Goal: Find specific page/section: Find specific page/section

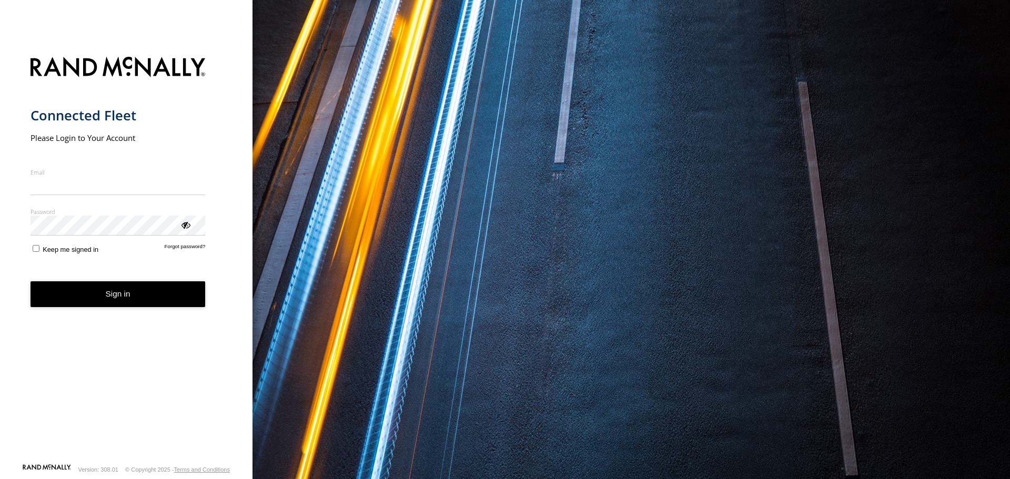
type input "**********"
click at [116, 303] on button "Sign in" at bounding box center [118, 295] width 175 height 26
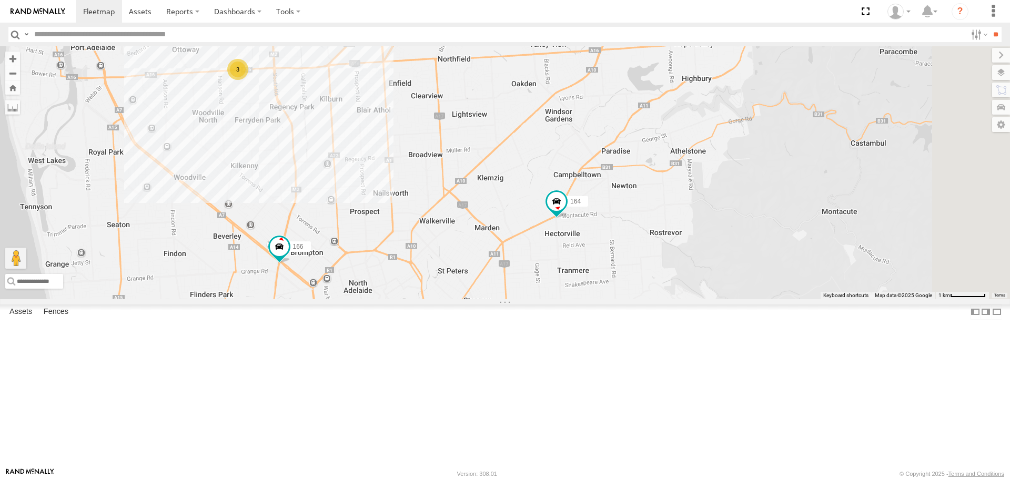
drag, startPoint x: 682, startPoint y: 314, endPoint x: 650, endPoint y: 226, distance: 93.6
click at [650, 227] on div "164 166 11 3" at bounding box center [505, 172] width 1010 height 253
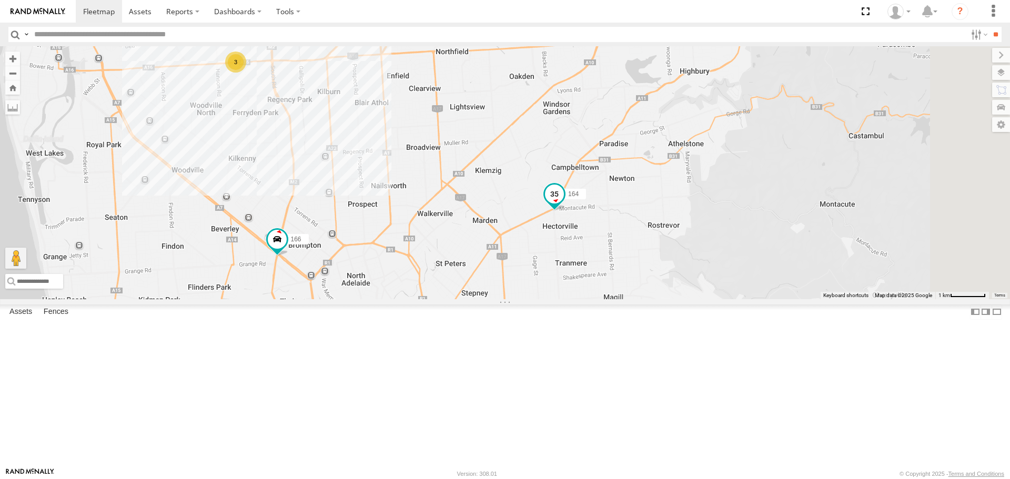
click at [564, 204] on span at bounding box center [554, 194] width 19 height 19
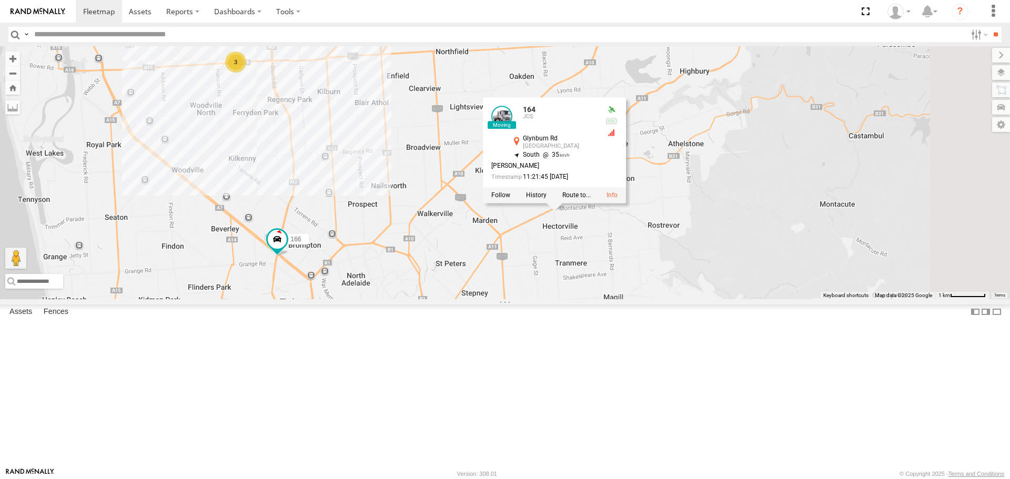
click at [621, 299] on div "164 166 11 3 164 JCS Glynburn Rd [GEOGRAPHIC_DATA] -34.88999 , 138.65675 [GEOGR…" at bounding box center [505, 172] width 1010 height 253
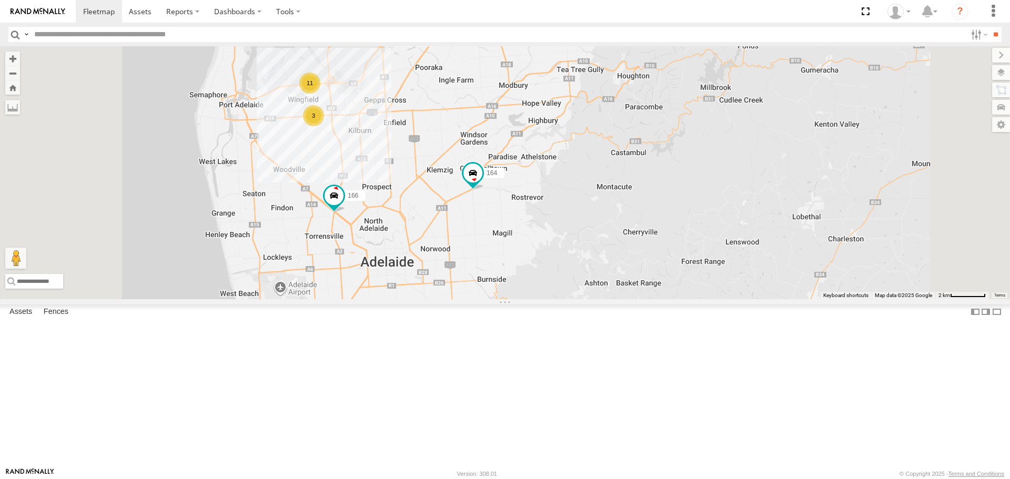
drag, startPoint x: 545, startPoint y: 233, endPoint x: 551, endPoint y: 235, distance: 6.8
click at [551, 235] on div "164 166 11 3" at bounding box center [505, 172] width 1010 height 253
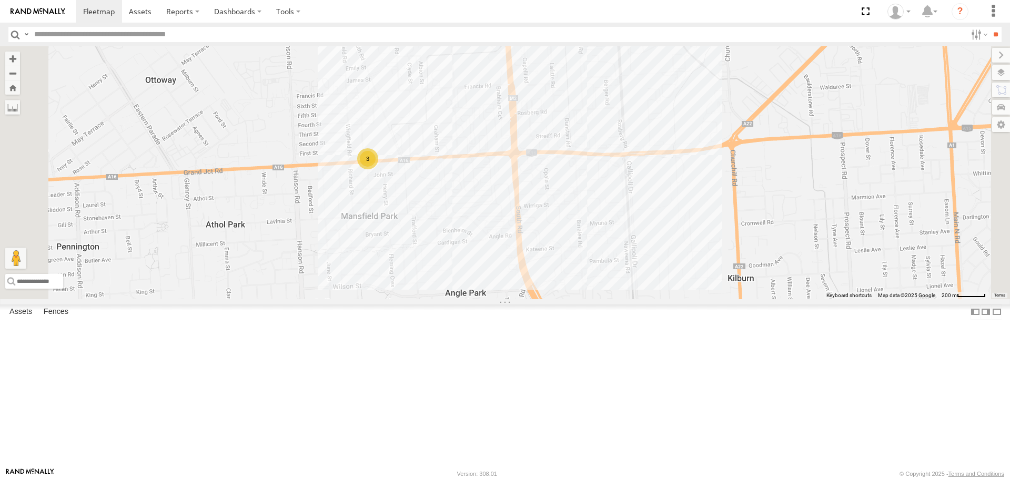
click at [378, 169] on div "3" at bounding box center [367, 158] width 21 height 21
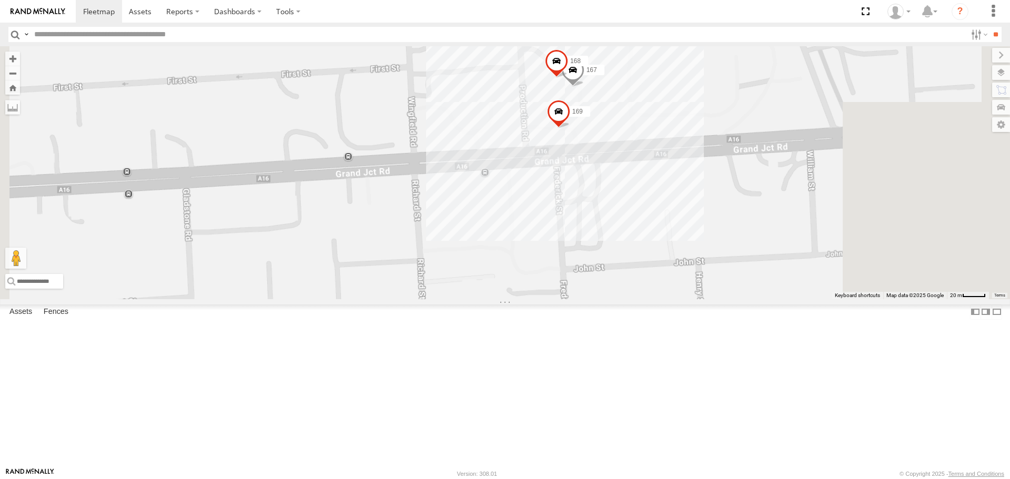
click at [803, 129] on div "164 166 169 167 168" at bounding box center [505, 172] width 1010 height 253
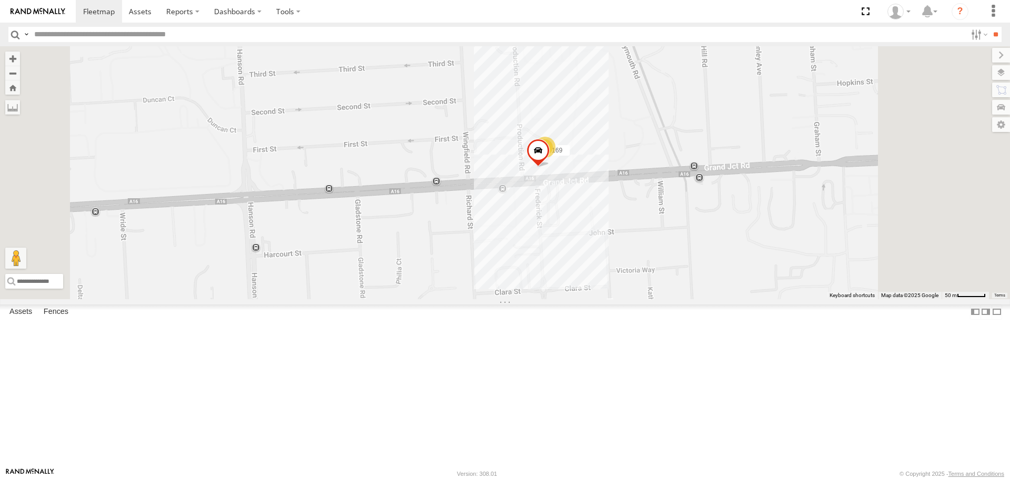
drag, startPoint x: 761, startPoint y: 83, endPoint x: 666, endPoint y: 262, distance: 202.7
click at [667, 262] on div "164 166 169 2" at bounding box center [505, 172] width 1010 height 253
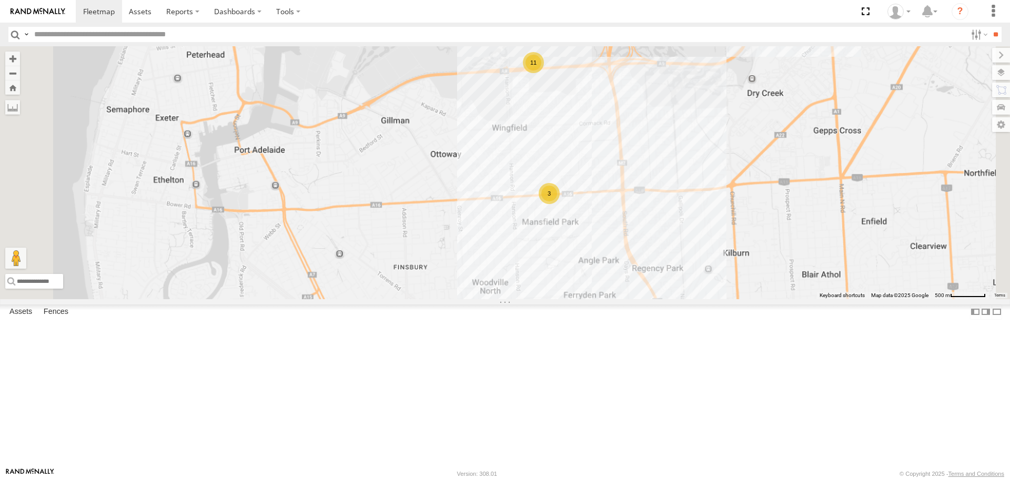
drag, startPoint x: 730, startPoint y: 171, endPoint x: 730, endPoint y: 221, distance: 50.0
click at [730, 221] on div "164 166 11 3" at bounding box center [505, 172] width 1010 height 253
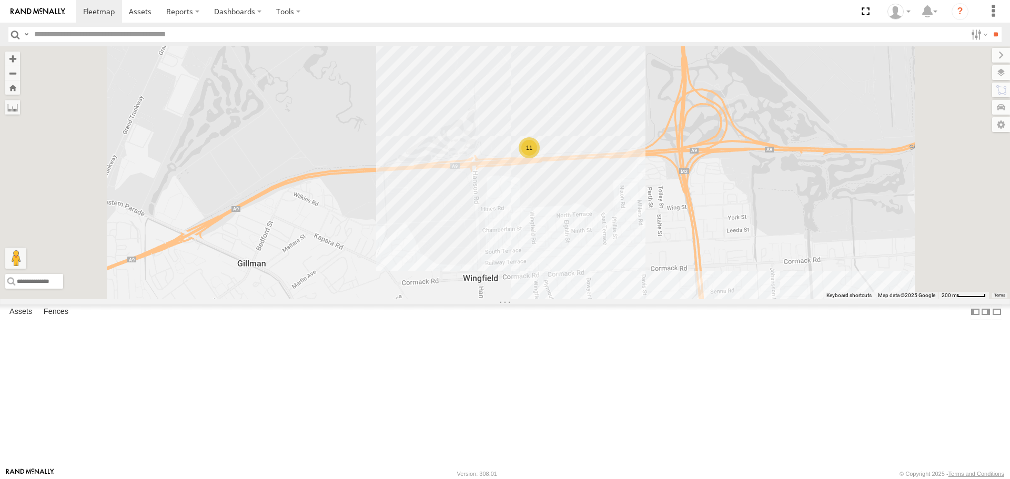
click at [677, 226] on div "164 166 11" at bounding box center [505, 172] width 1010 height 253
click at [618, 134] on div "[PERSON_NAME] 10" at bounding box center [545, 104] width 147 height 60
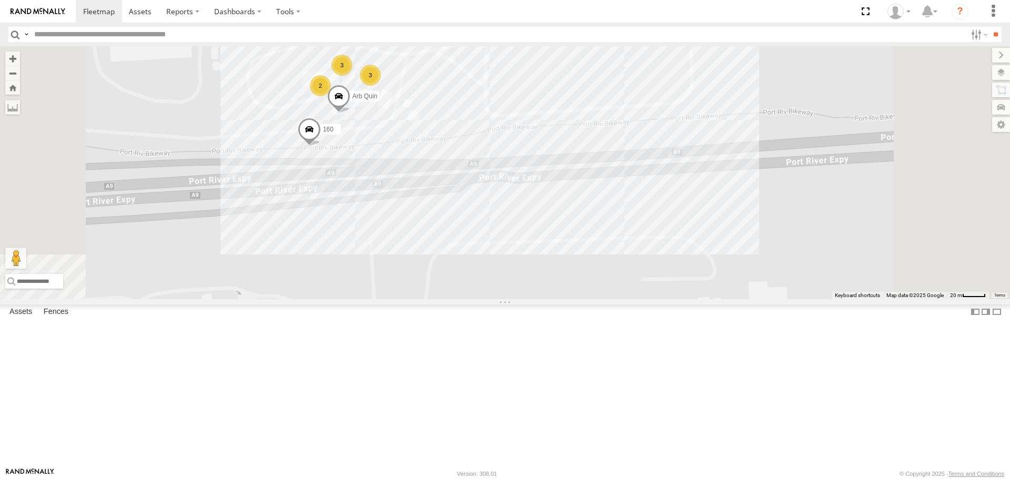
click at [705, 179] on div "164 166 3 137 3 2 160 Arb [PERSON_NAME] 10" at bounding box center [505, 172] width 1010 height 253
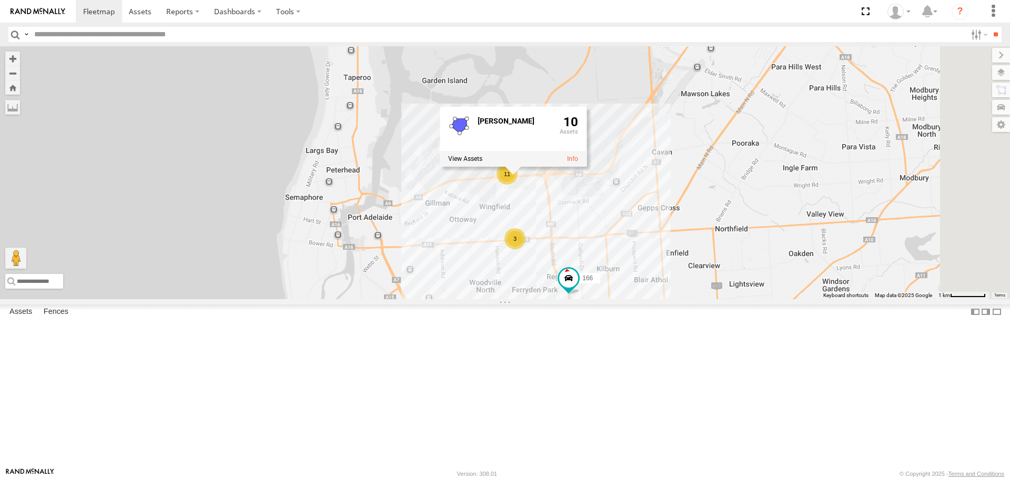
click at [663, 290] on div "164 166 11 3 [PERSON_NAME] 10" at bounding box center [505, 172] width 1010 height 253
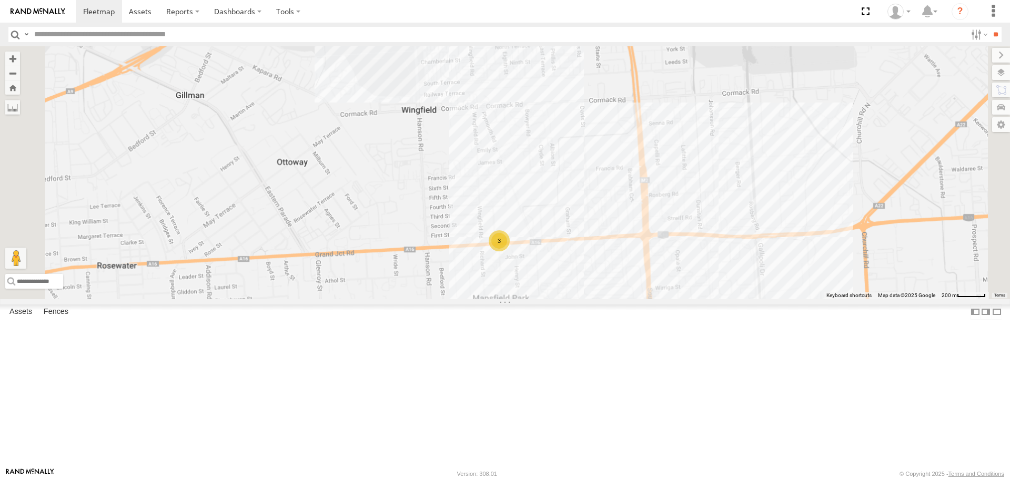
drag, startPoint x: 591, startPoint y: 213, endPoint x: 606, endPoint y: 269, distance: 57.7
click at [610, 288] on div "164 166 3" at bounding box center [505, 172] width 1010 height 253
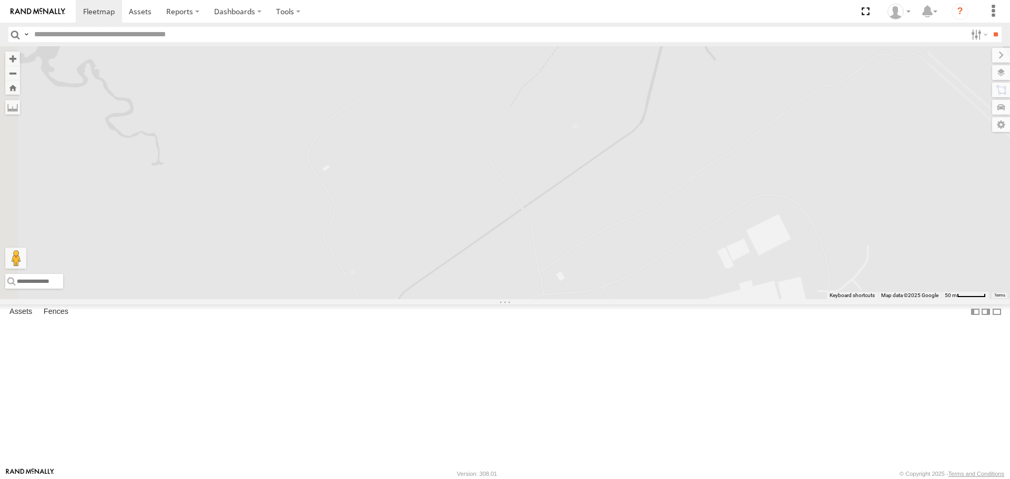
drag, startPoint x: 621, startPoint y: 95, endPoint x: 614, endPoint y: 75, distance: 21.3
click at [614, 76] on div "164 166" at bounding box center [505, 172] width 1010 height 253
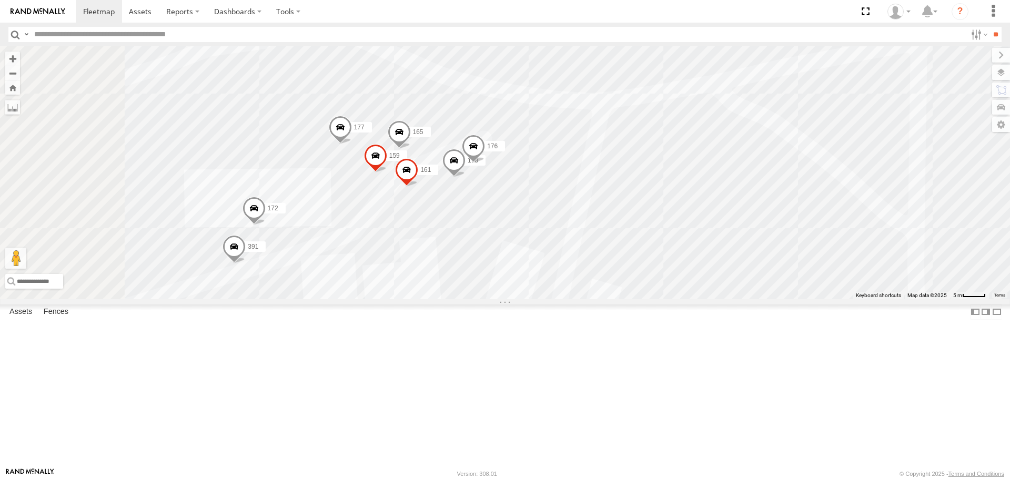
drag, startPoint x: 654, startPoint y: 310, endPoint x: 739, endPoint y: 253, distance: 103.2
click at [739, 253] on div "164 166 137 160 178 161 177 172 391 159 176 165 Arb Quin" at bounding box center [505, 172] width 1010 height 253
click at [466, 178] on span at bounding box center [454, 163] width 23 height 28
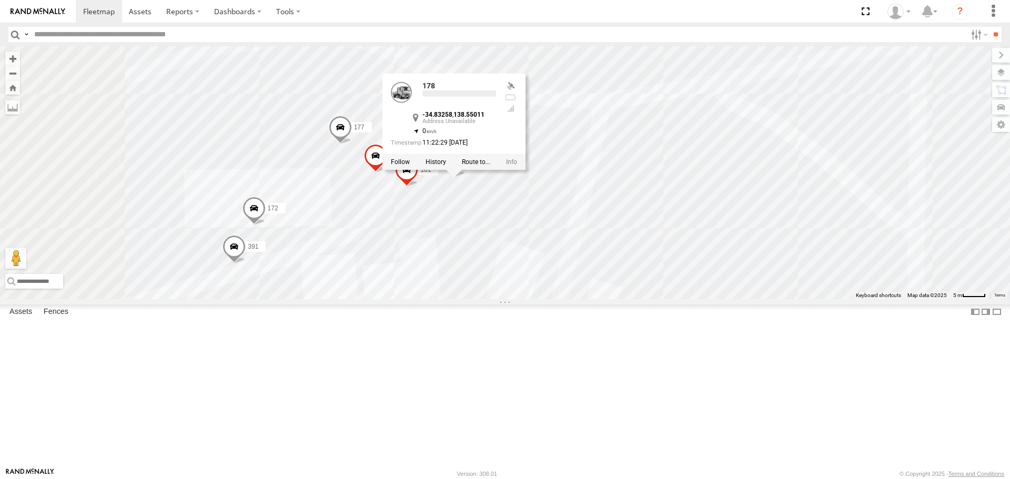
click at [736, 174] on div "164 166 137 160 178 161 177 172 391 159 176 165 Arb Quin 178 -34.83258 , 138.55…" at bounding box center [505, 172] width 1010 height 253
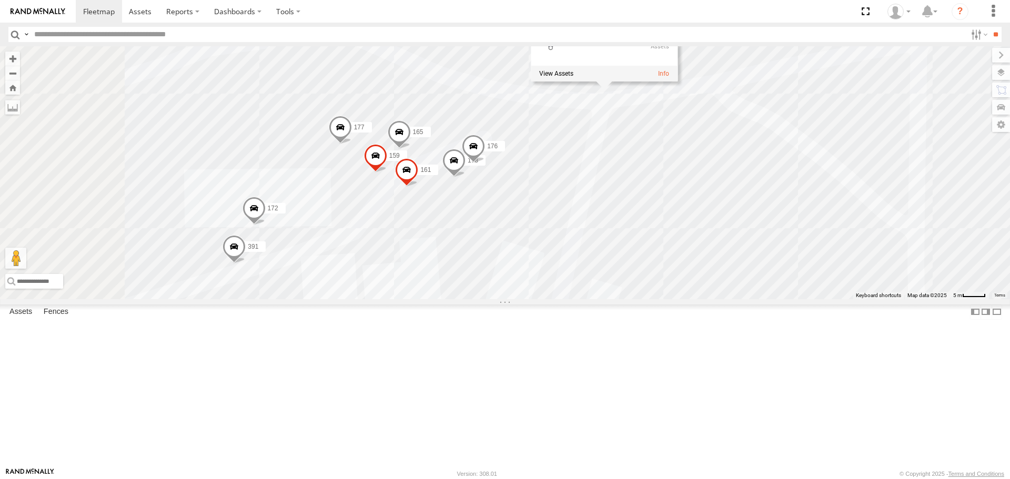
click at [498, 150] on span "176" at bounding box center [492, 146] width 11 height 7
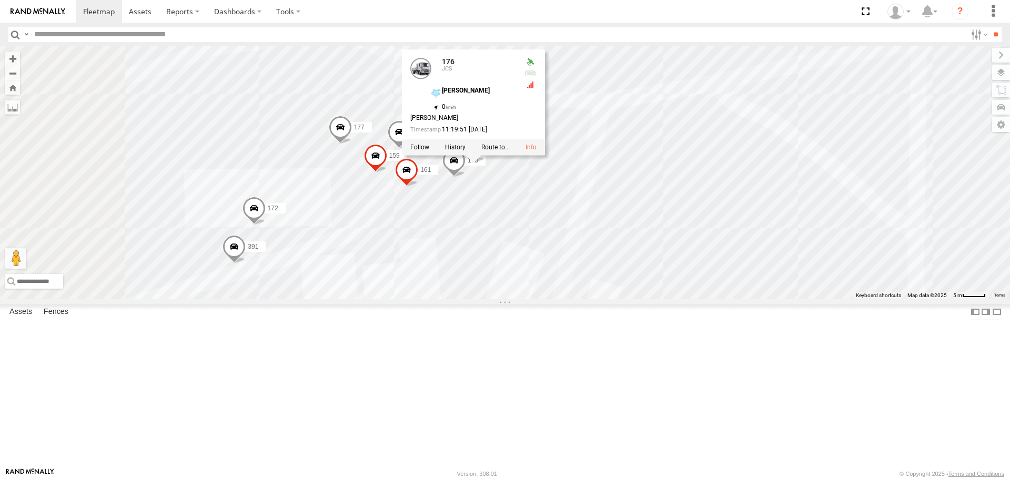
click at [412, 7] on span "137" at bounding box center [406, 2] width 11 height 7
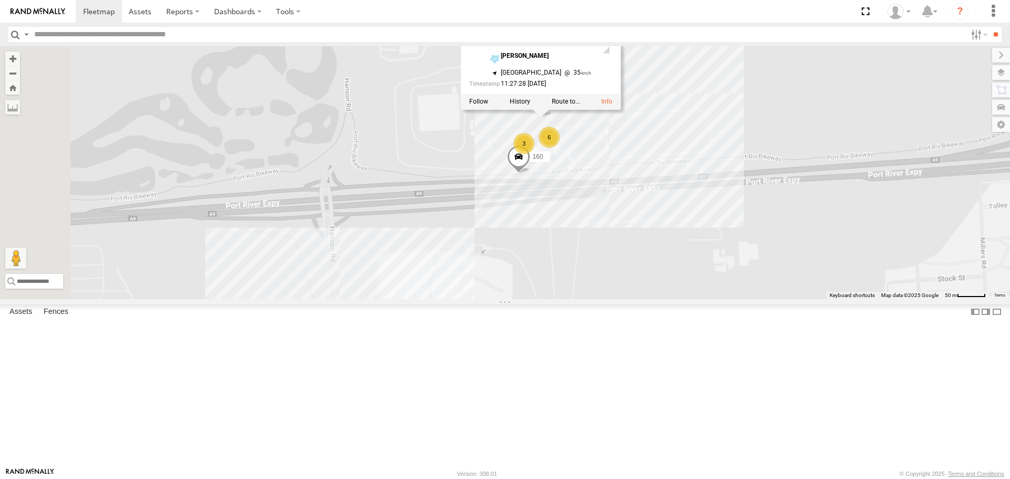
click at [680, 299] on div "164 166 137 160 137 Bulk [PERSON_NAME] -34.83225 , 138.54994 South East 35 11:2…" at bounding box center [505, 172] width 1010 height 253
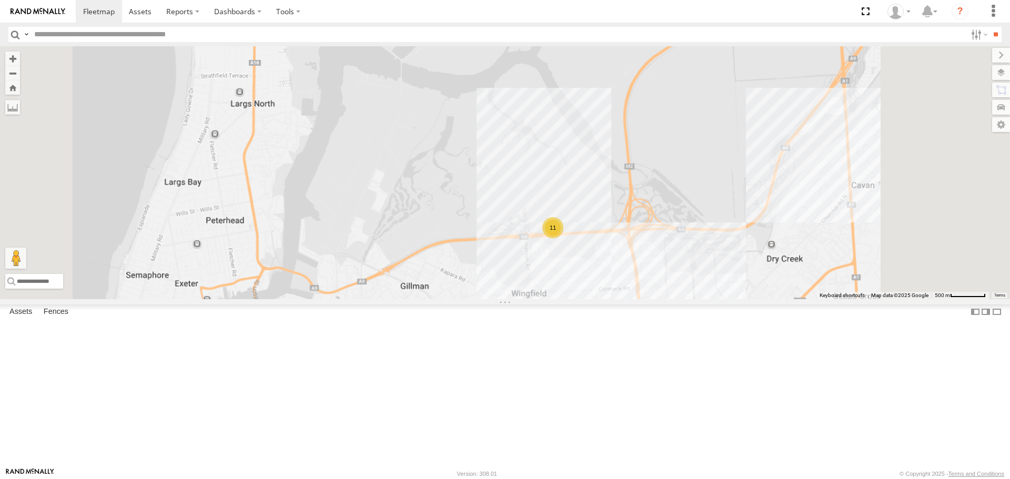
drag, startPoint x: 727, startPoint y: 371, endPoint x: 571, endPoint y: 177, distance: 248.9
click at [571, 178] on div "164 166 11 3" at bounding box center [505, 172] width 1010 height 253
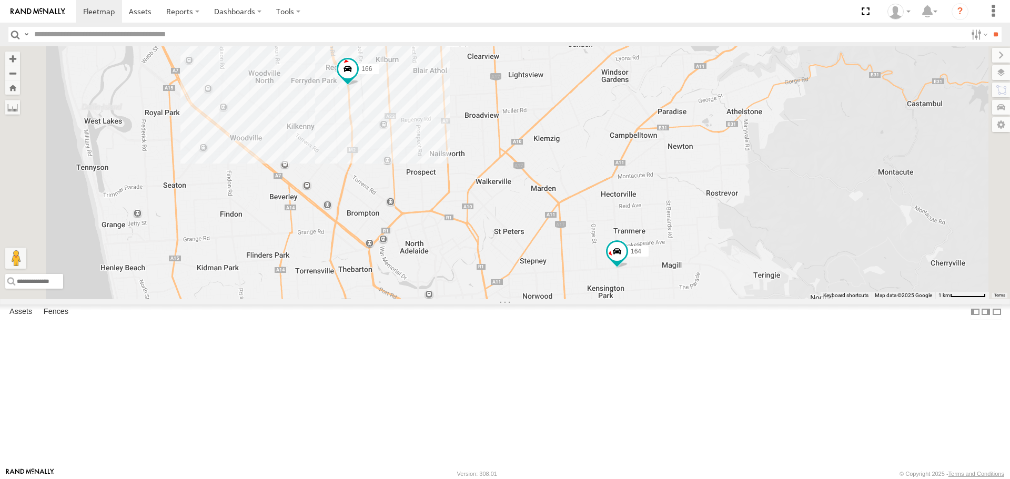
drag, startPoint x: 576, startPoint y: 135, endPoint x: 606, endPoint y: 218, distance: 88.2
click at [606, 218] on div "164 166 11 3" at bounding box center [505, 172] width 1010 height 253
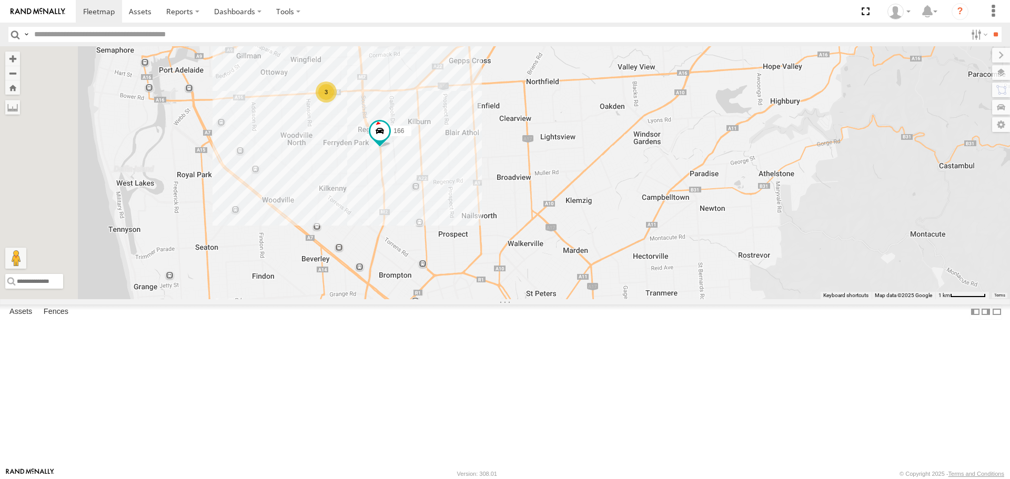
drag, startPoint x: 651, startPoint y: 242, endPoint x: 639, endPoint y: 150, distance: 92.4
click at [639, 150] on div "164 166 11 3" at bounding box center [505, 172] width 1010 height 253
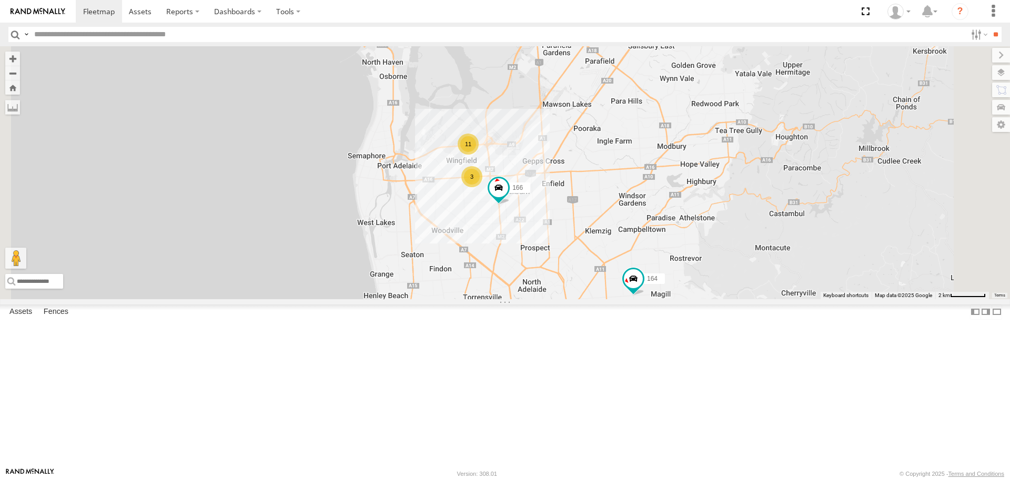
drag, startPoint x: 656, startPoint y: 129, endPoint x: 673, endPoint y: 227, distance: 99.3
click at [673, 227] on div "164 11 3 166" at bounding box center [505, 172] width 1010 height 253
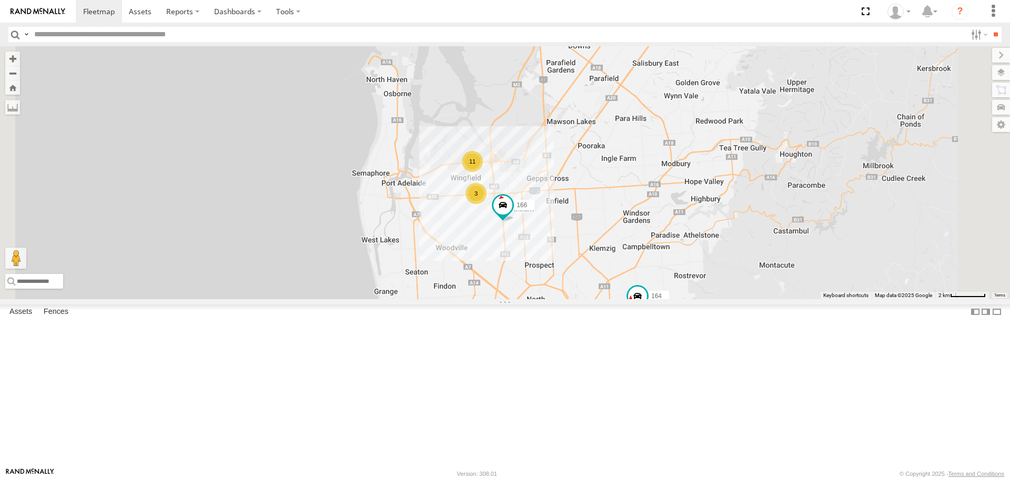
drag, startPoint x: 701, startPoint y: 158, endPoint x: 717, endPoint y: 303, distance: 145.6
click at [717, 299] on div "164 11 3 166" at bounding box center [505, 172] width 1010 height 253
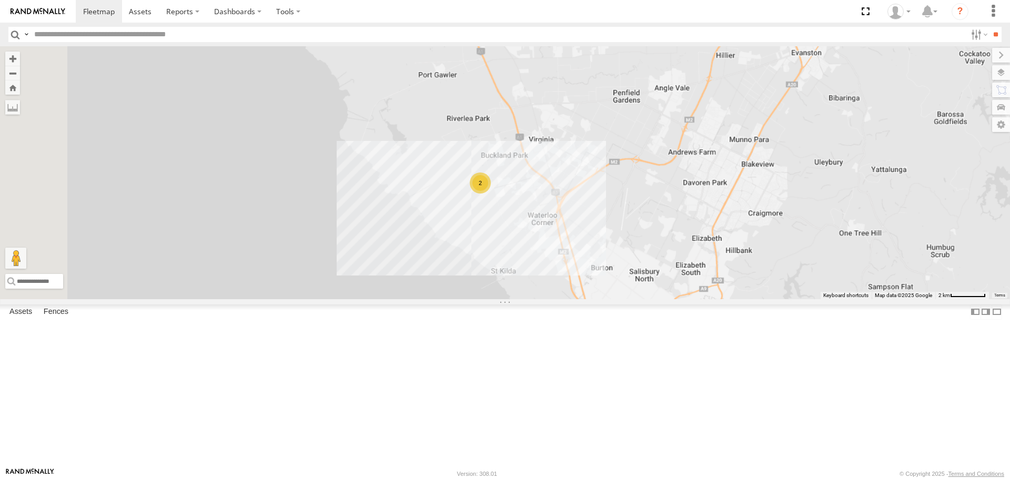
drag, startPoint x: 641, startPoint y: 335, endPoint x: 641, endPoint y: 220, distance: 114.7
click at [638, 228] on div "164 166 2" at bounding box center [505, 172] width 1010 height 253
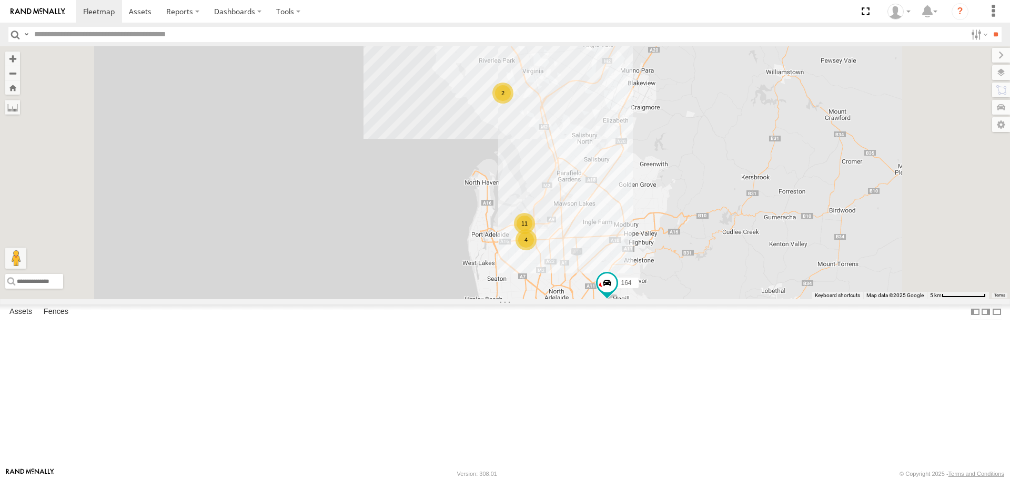
drag, startPoint x: 693, startPoint y: 287, endPoint x: 693, endPoint y: 219, distance: 68.4
click at [691, 223] on div "164 11 4 2" at bounding box center [505, 172] width 1010 height 253
